Goal: Check status: Check status

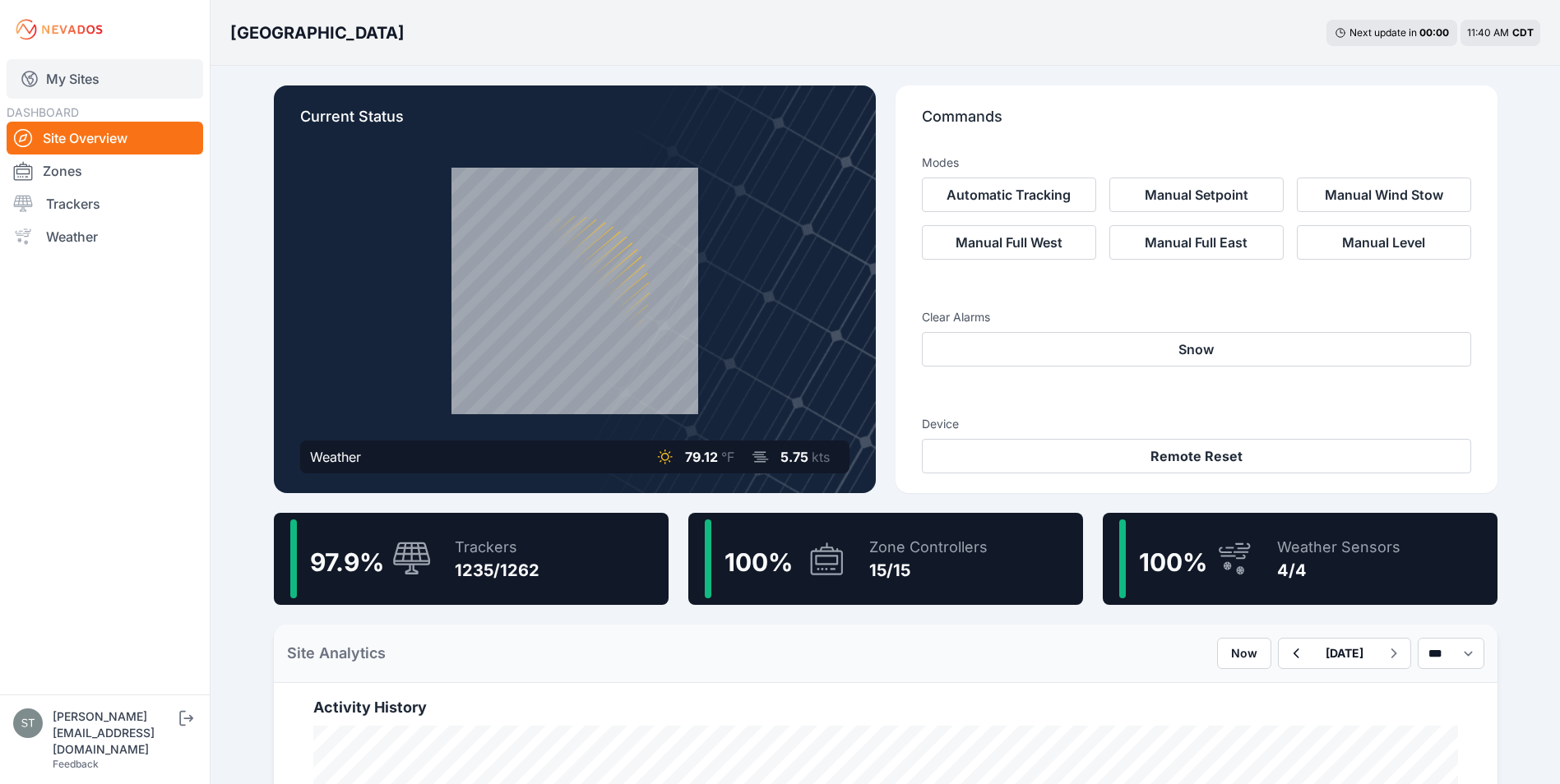
click at [85, 76] on link "My Sites" at bounding box center [104, 78] width 197 height 39
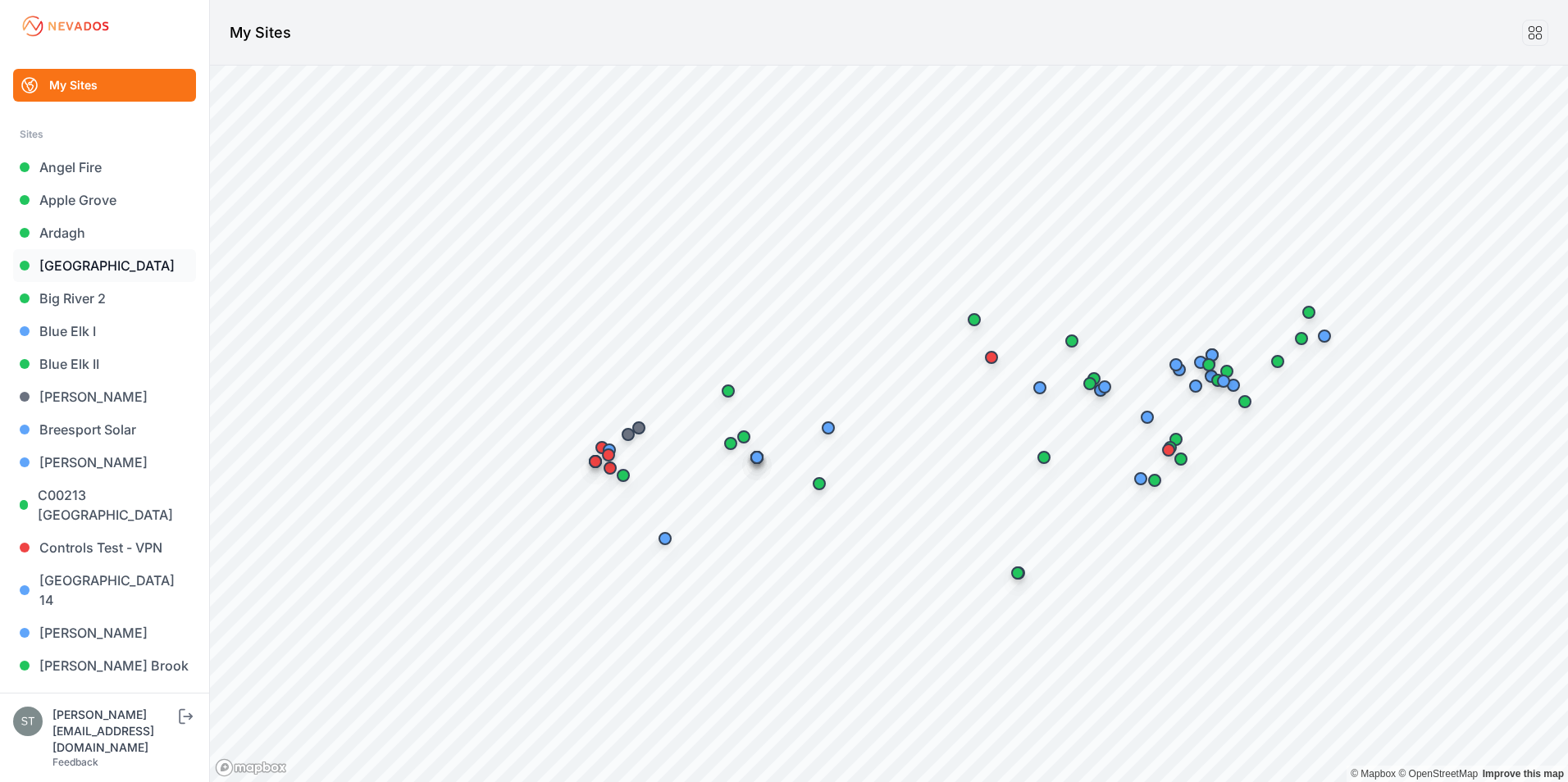
click at [93, 268] on link "[GEOGRAPHIC_DATA]" at bounding box center [104, 265] width 183 height 33
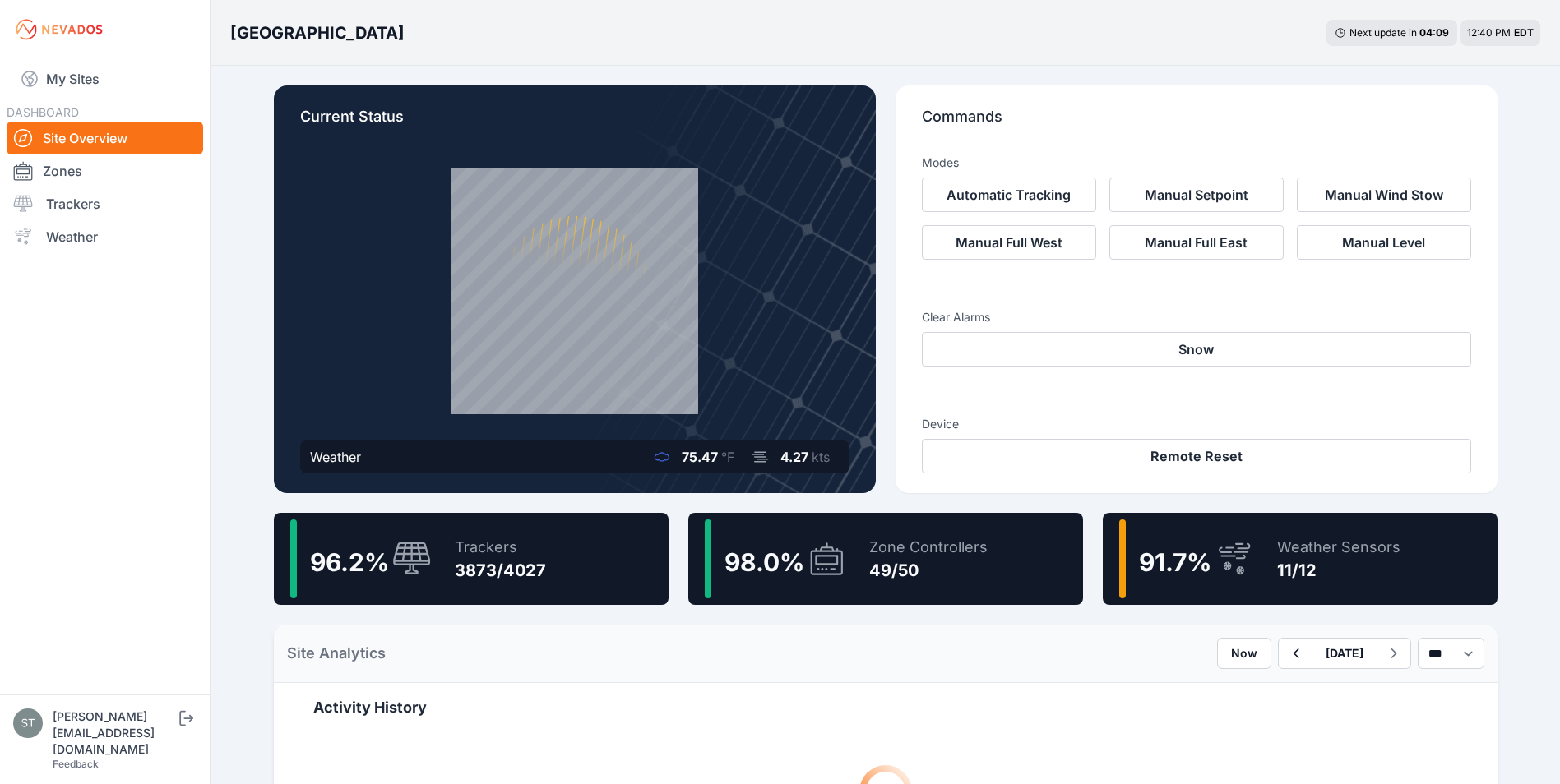
click at [1308, 570] on div "11/12" at bounding box center [1338, 571] width 123 height 23
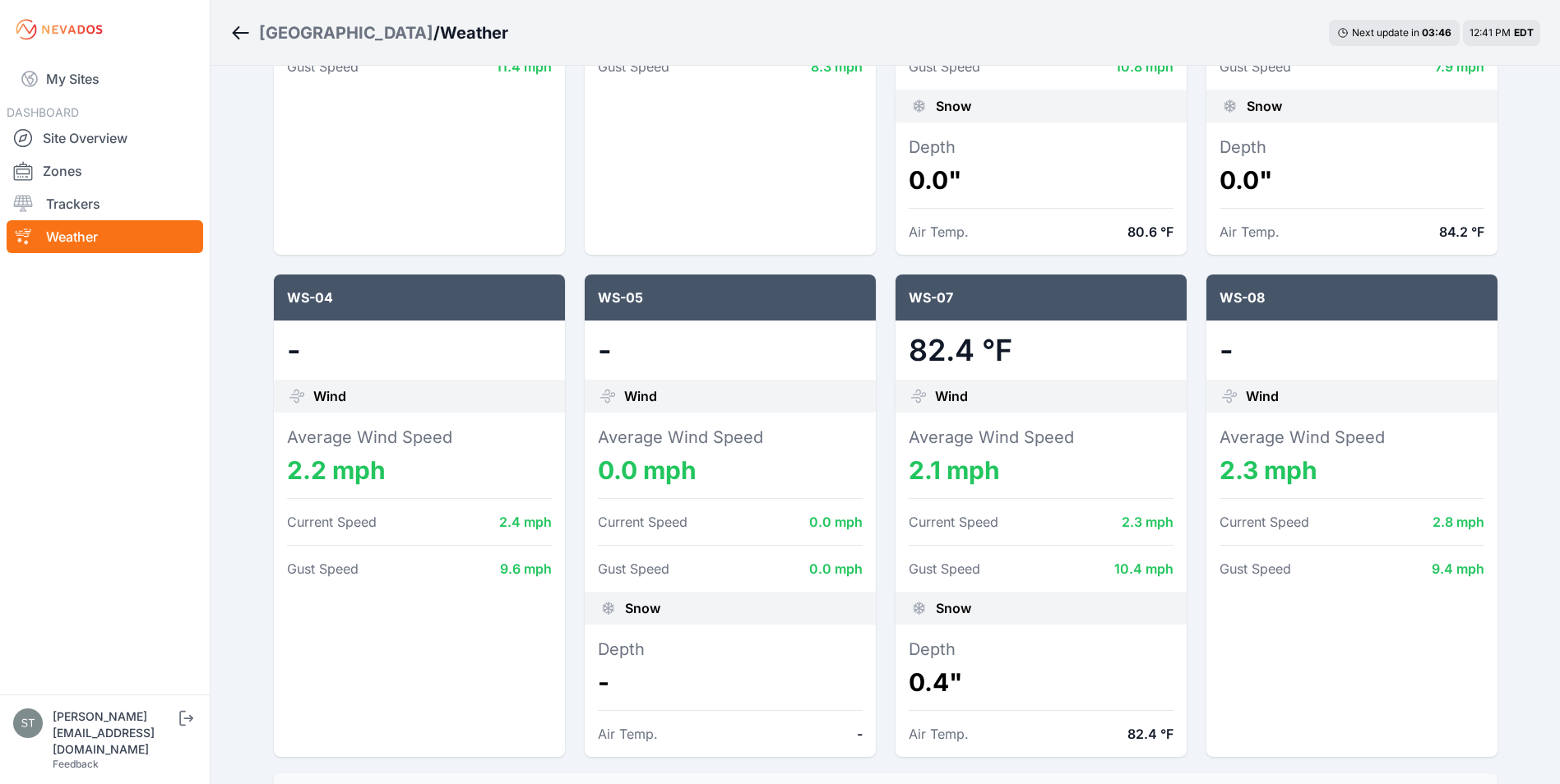
scroll to position [329, 0]
